Goal: Task Accomplishment & Management: Use online tool/utility

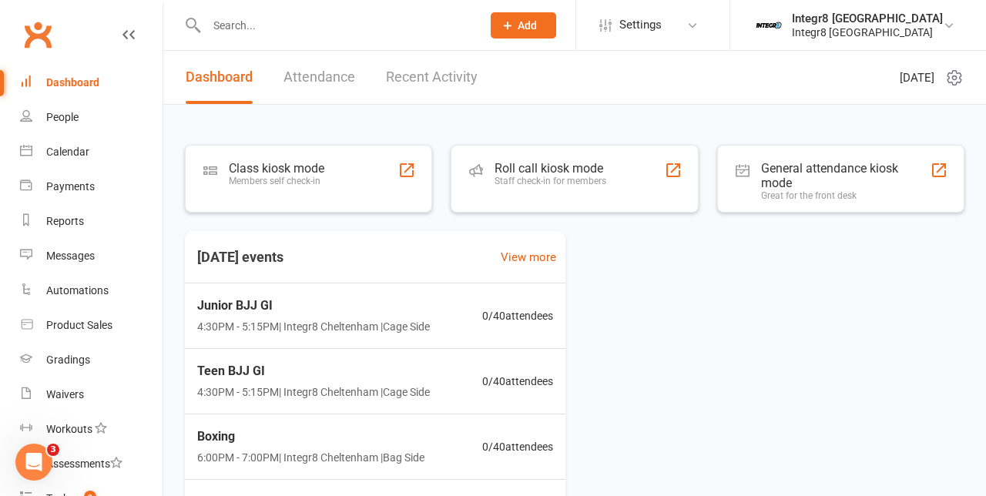
click at [251, 183] on div "Members self check-in" at bounding box center [277, 181] width 96 height 11
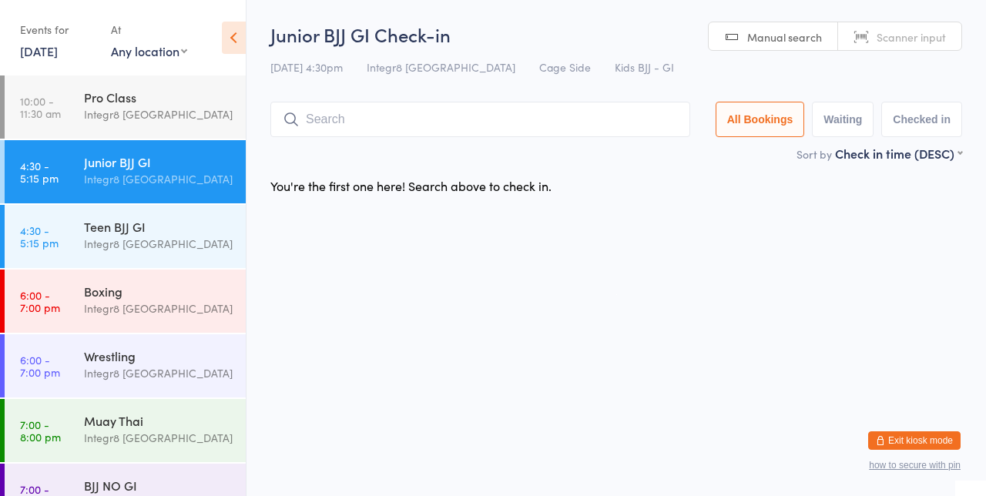
click at [464, 125] on input "search" at bounding box center [481, 119] width 420 height 35
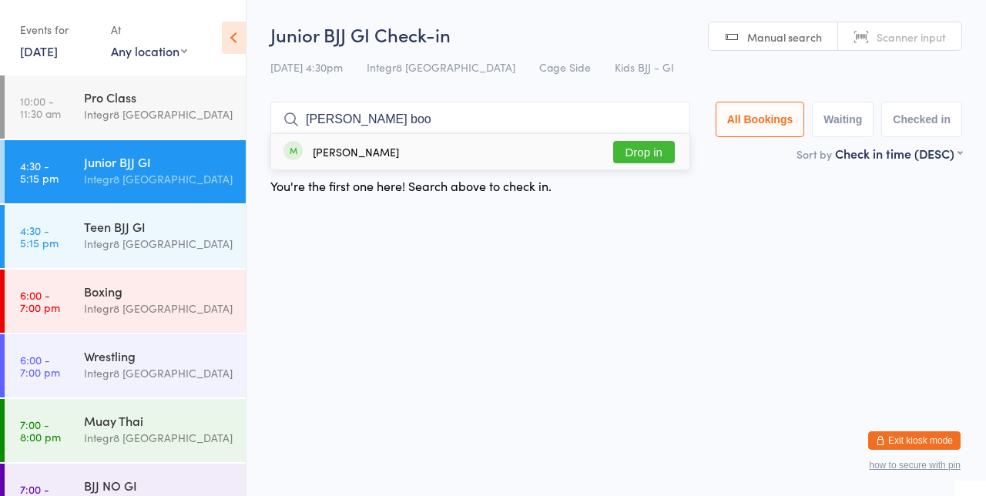
type input "Arlo boo"
click at [661, 155] on button "Drop in" at bounding box center [644, 152] width 62 height 22
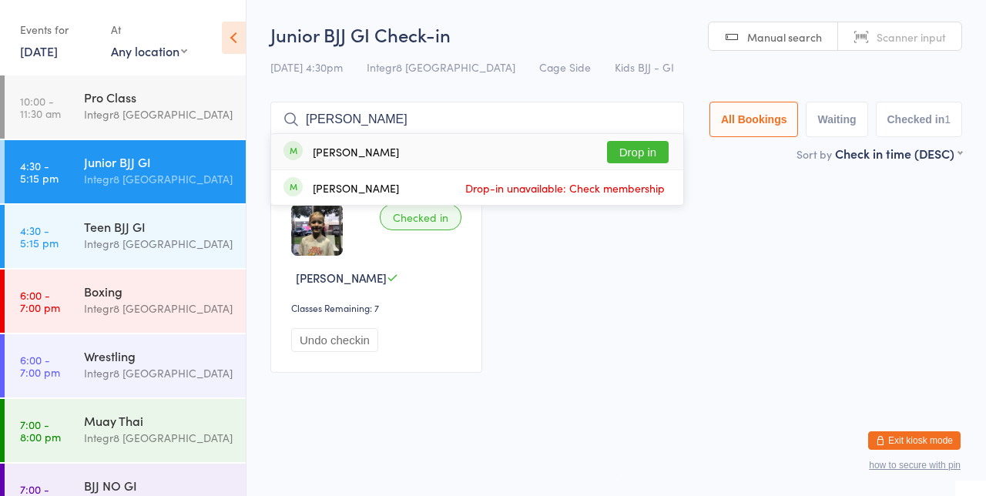
type input "Gabriel vega"
click at [649, 157] on button "Drop in" at bounding box center [638, 152] width 62 height 22
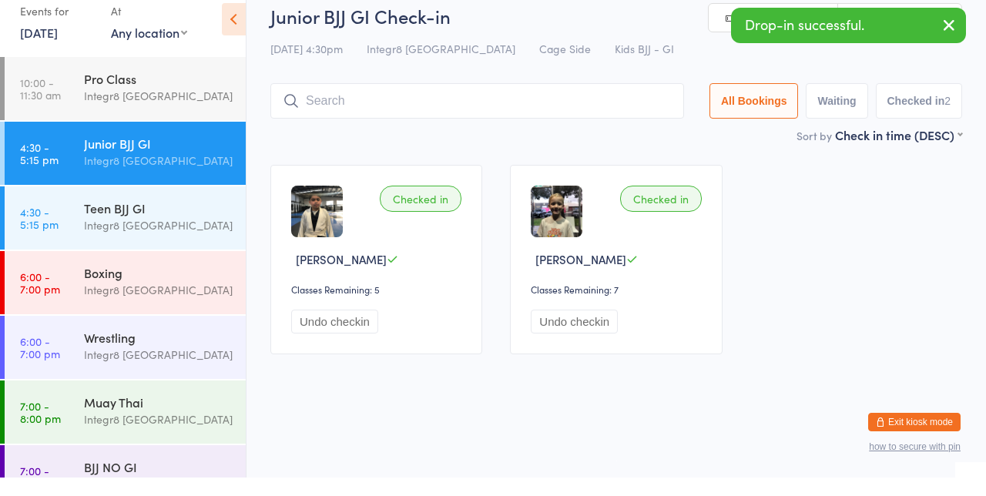
click at [193, 247] on div "Integr8 [GEOGRAPHIC_DATA]" at bounding box center [158, 244] width 149 height 18
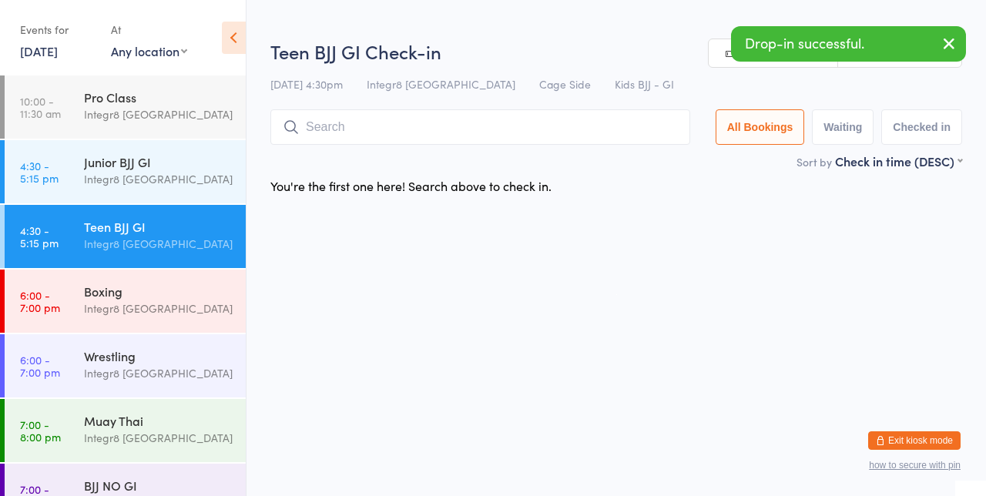
click at [479, 134] on input "search" at bounding box center [481, 126] width 420 height 35
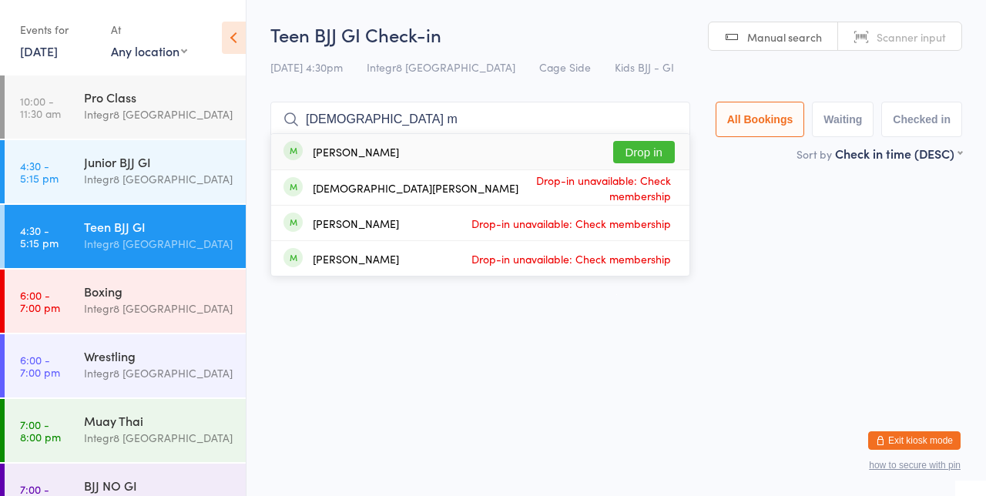
type input "Christian m"
click at [659, 157] on button "Drop in" at bounding box center [644, 152] width 62 height 22
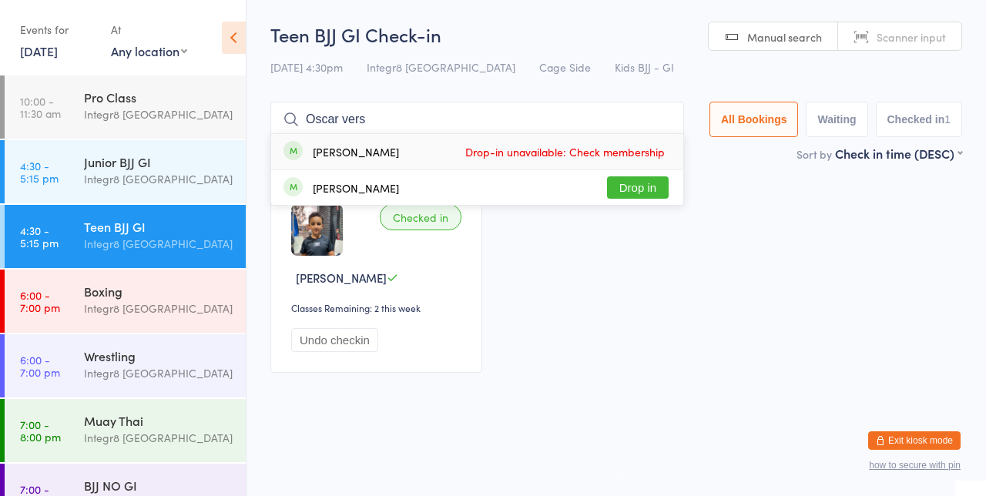
type input "Oscar vers"
click at [660, 194] on button "Drop in" at bounding box center [638, 187] width 62 height 22
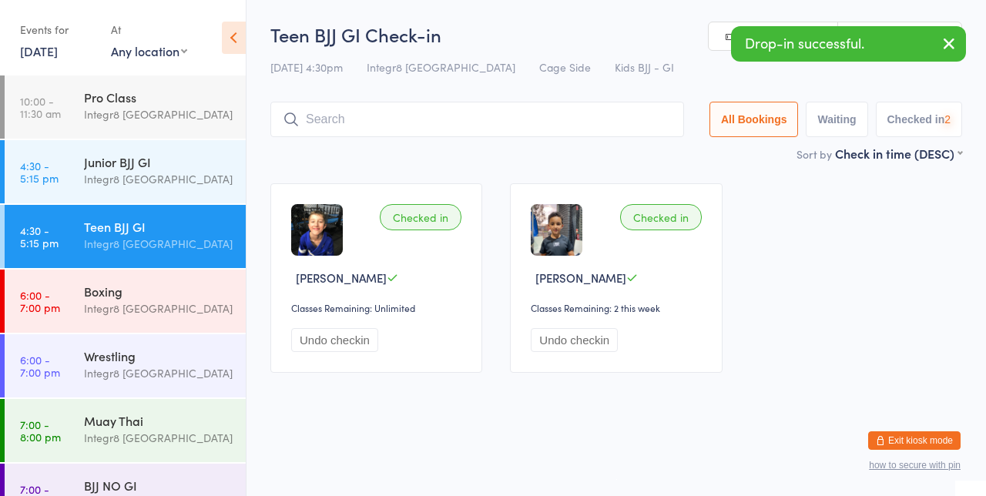
click at [879, 230] on div "Checked in Oscar Versluis Classes Remaining: Unlimited Undo checkin Checked in …" at bounding box center [617, 278] width 720 height 217
